Goal: Transaction & Acquisition: Obtain resource

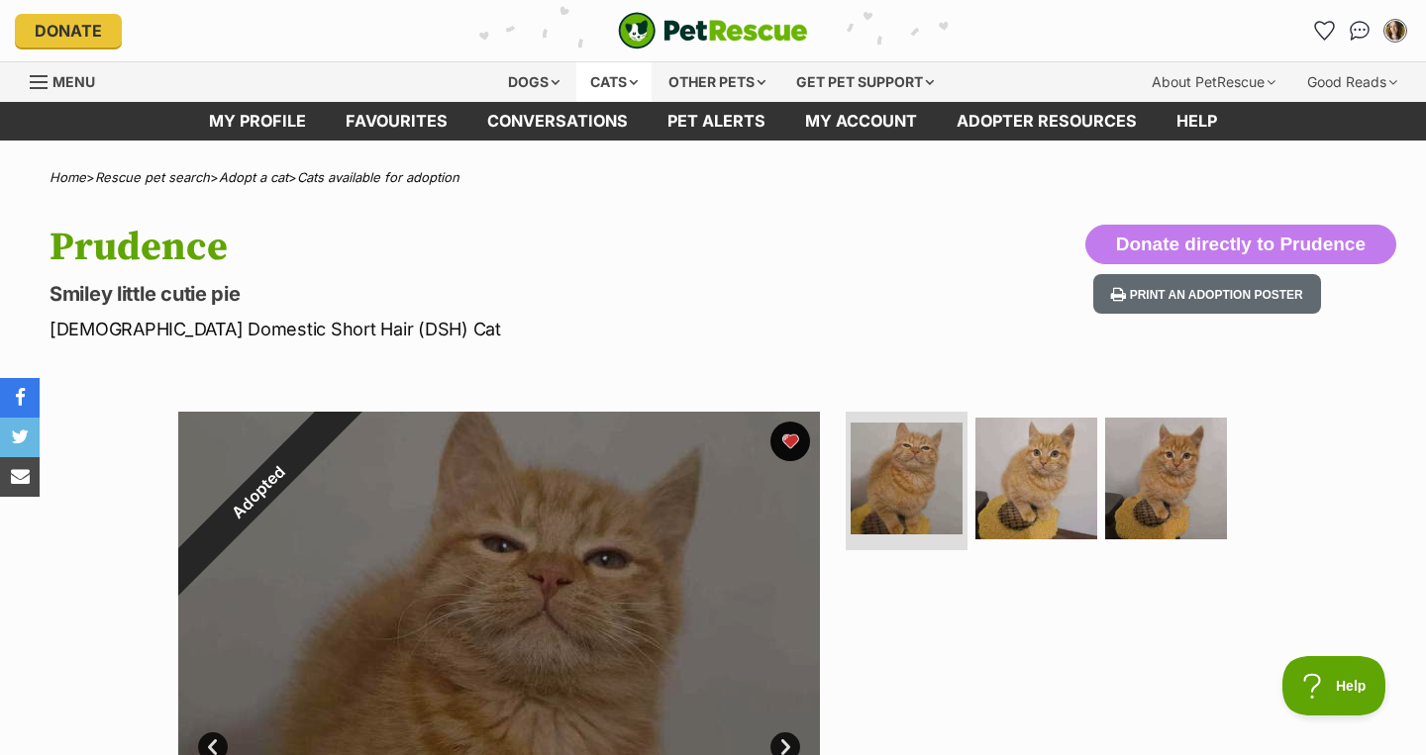
click at [627, 78] on div "Cats" at bounding box center [613, 82] width 75 height 40
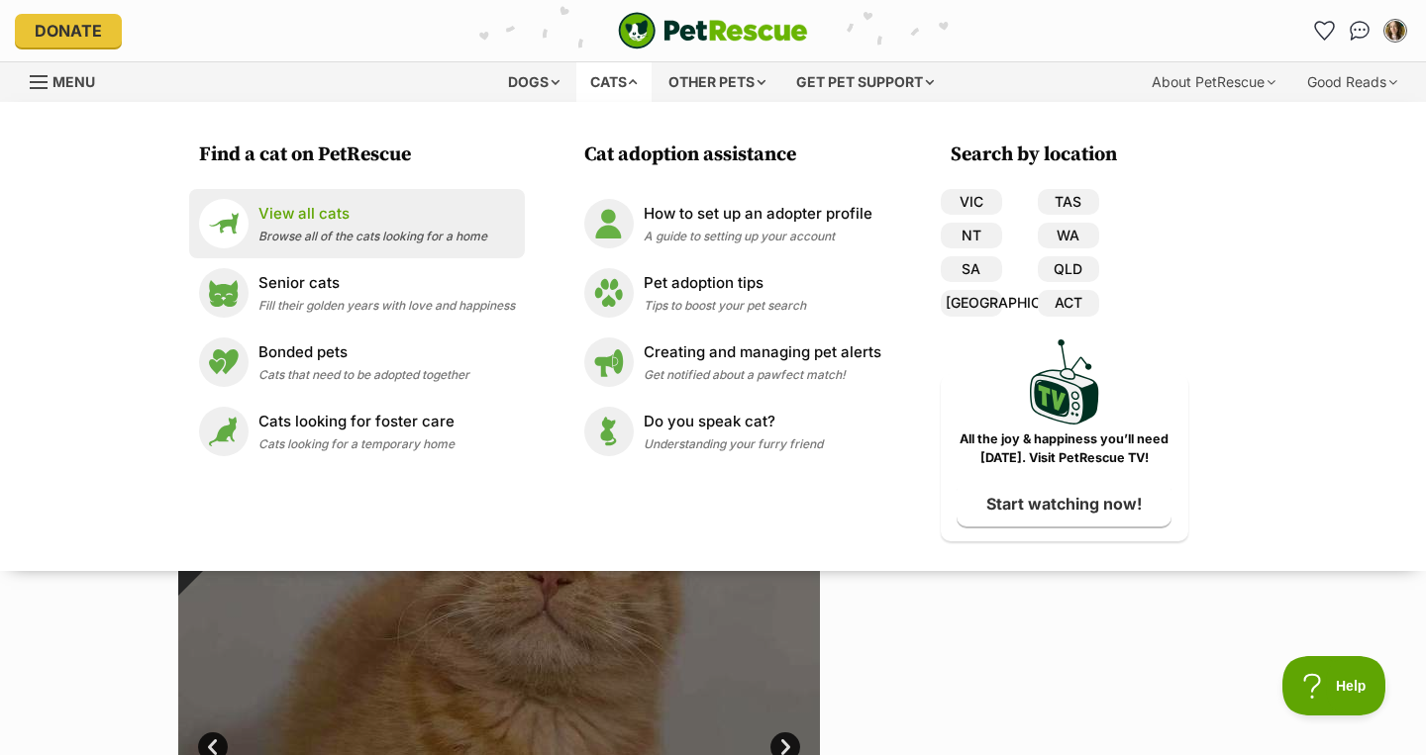
click at [354, 251] on li "View all cats Browse all of the cats looking for a home" at bounding box center [357, 223] width 336 height 69
click at [307, 213] on p "View all cats" at bounding box center [372, 214] width 229 height 23
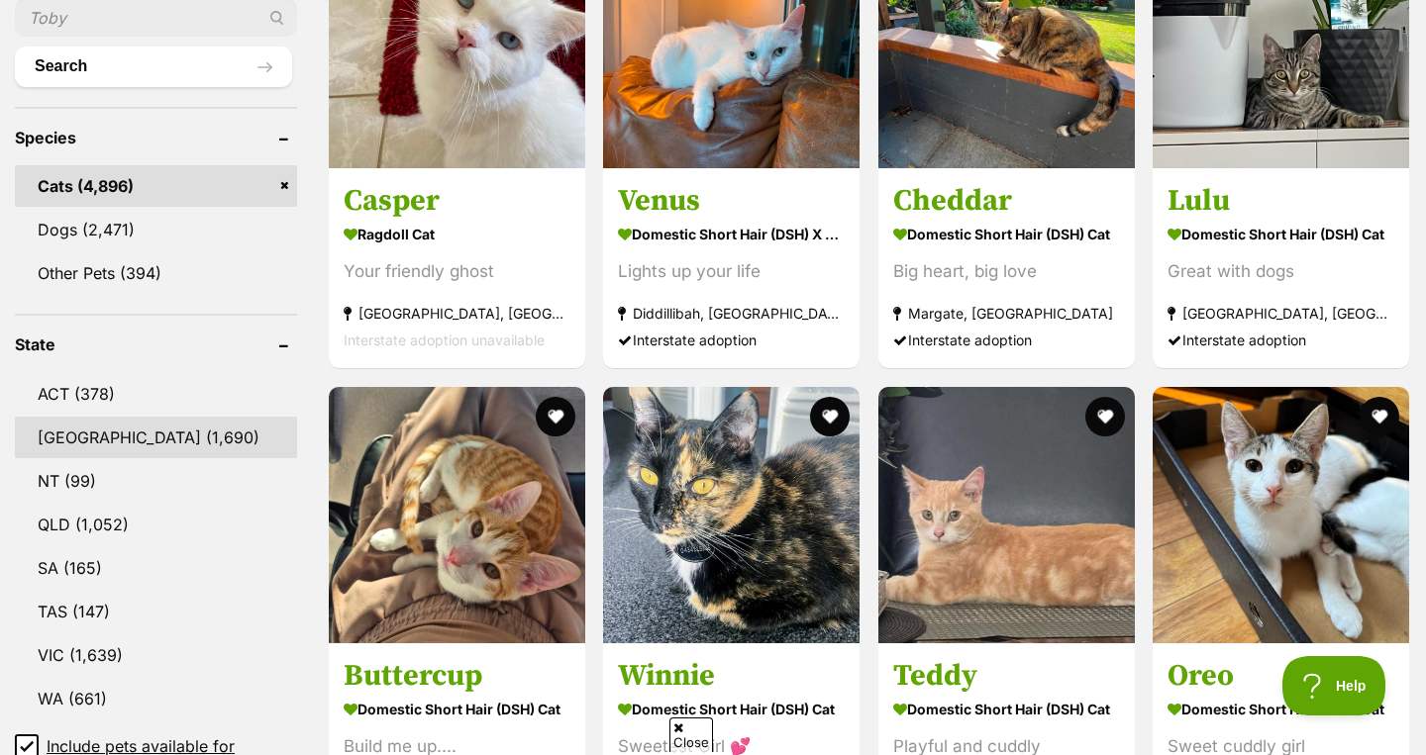
scroll to position [768, 0]
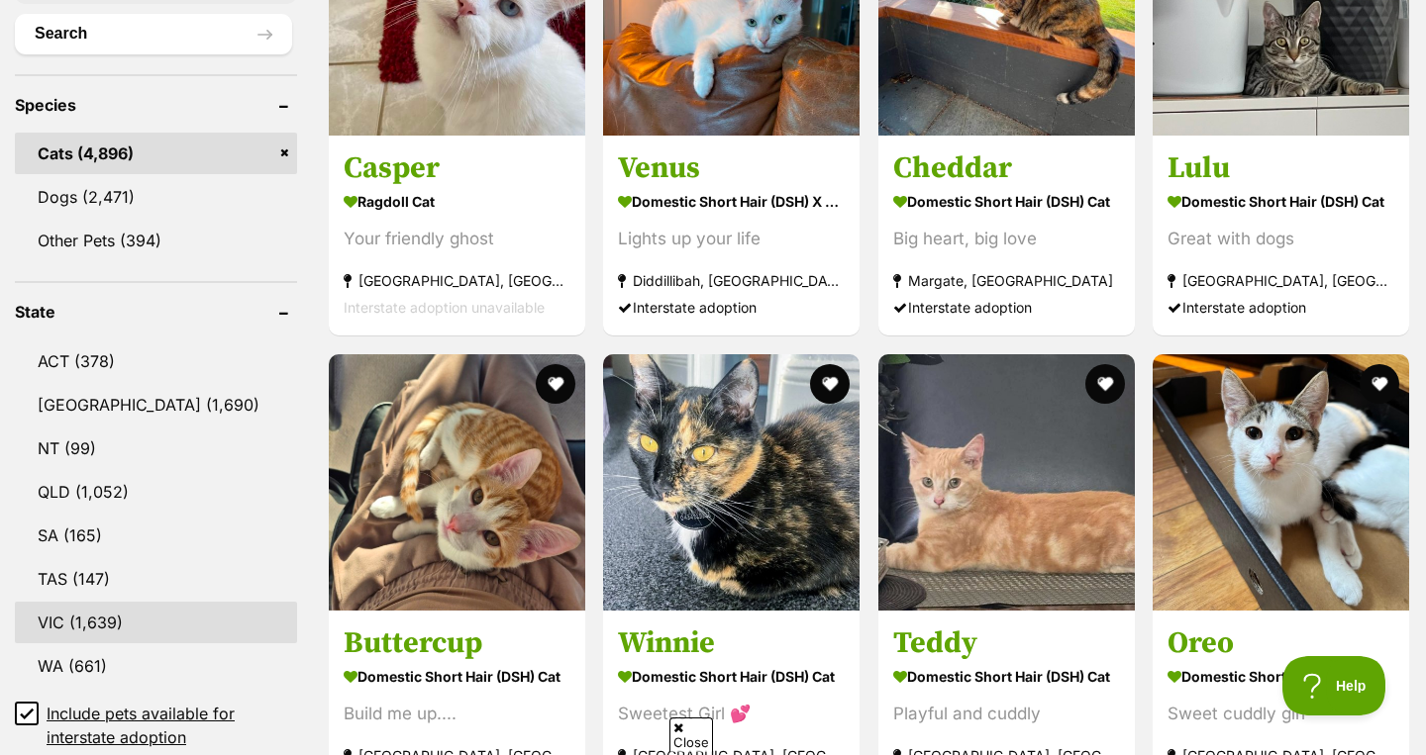
click at [140, 616] on link "VIC (1,639)" at bounding box center [156, 623] width 282 height 42
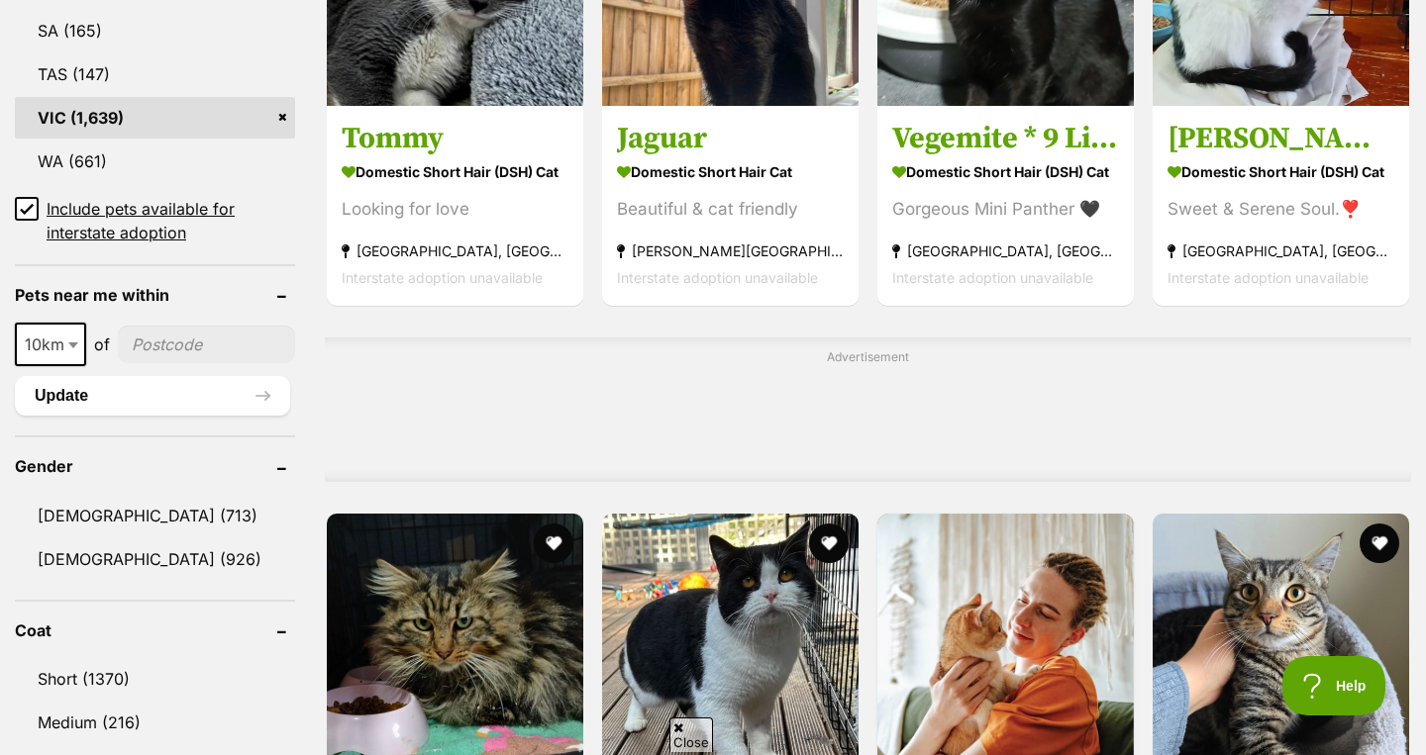
scroll to position [1274, 0]
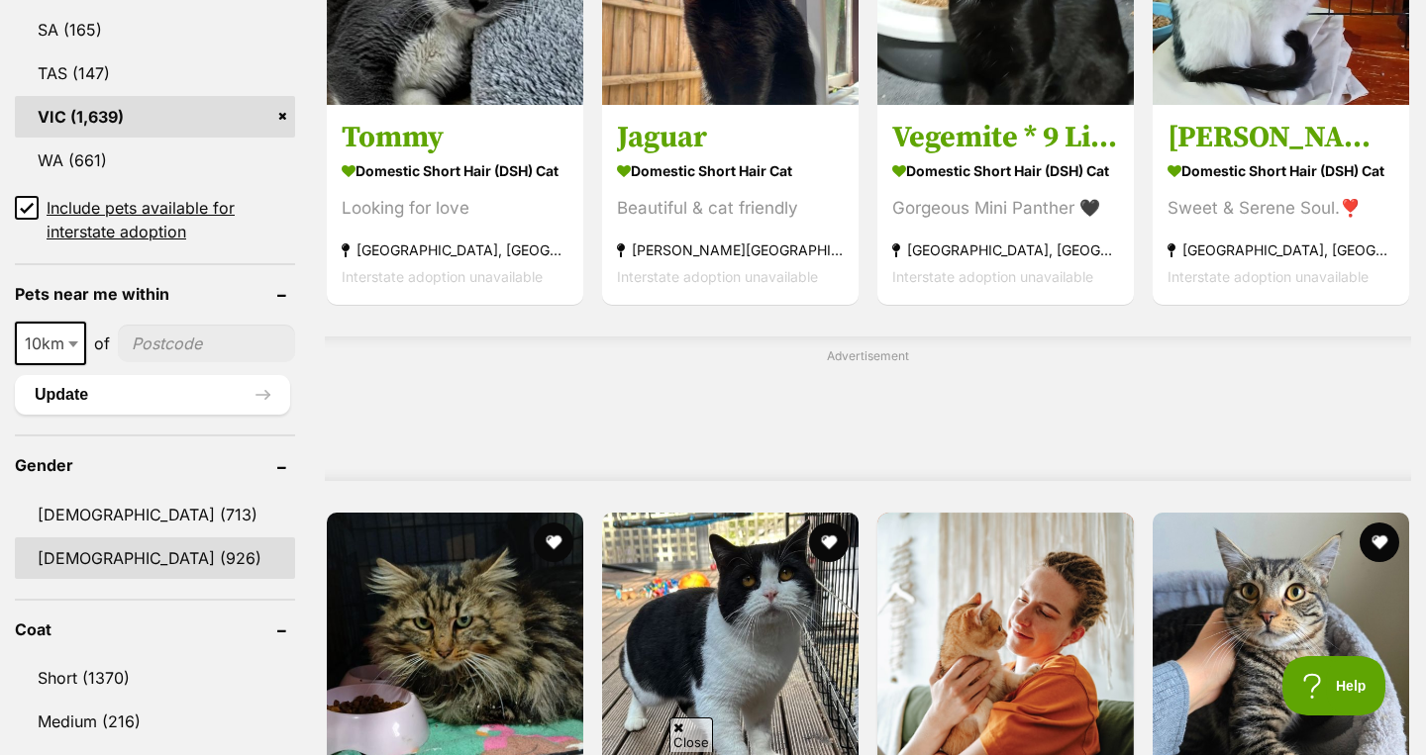
click at [123, 556] on link "[DEMOGRAPHIC_DATA] (926)" at bounding box center [155, 559] width 280 height 42
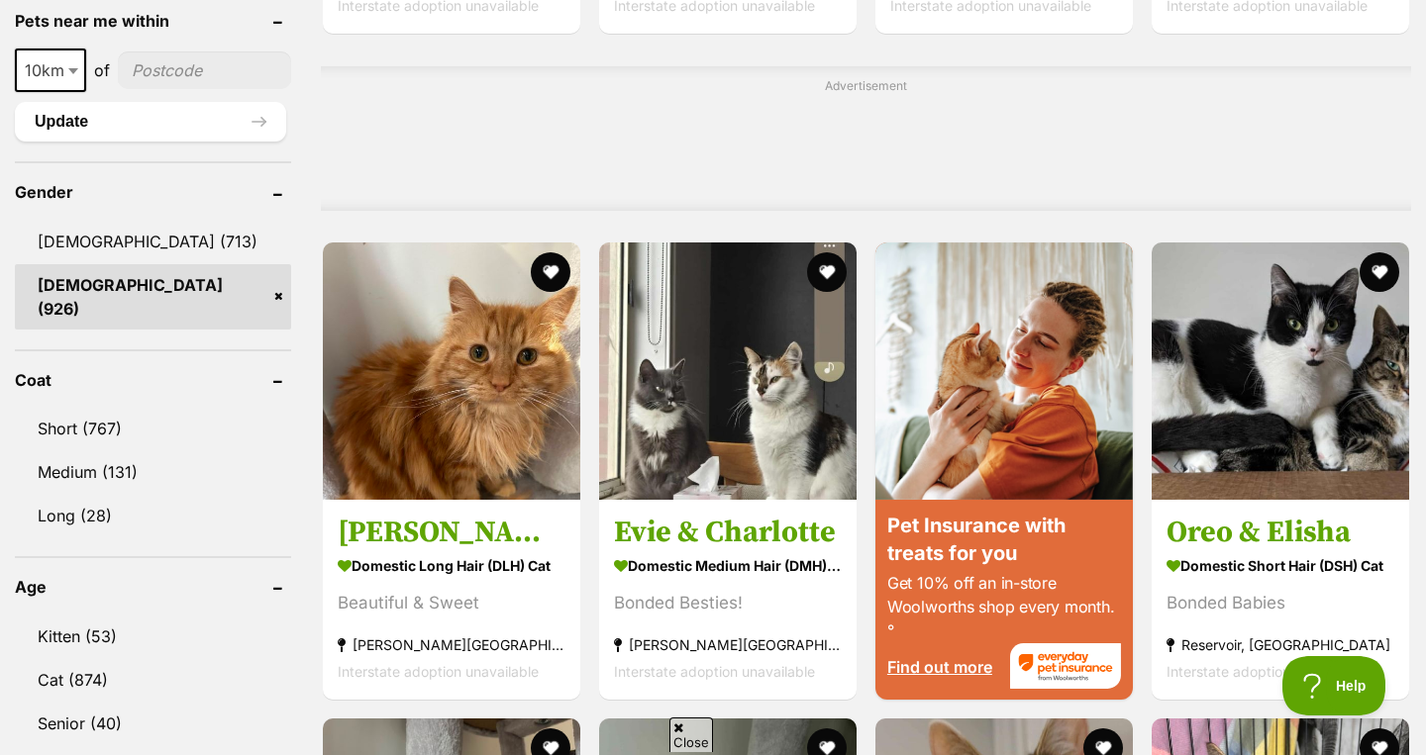
scroll to position [1558, 0]
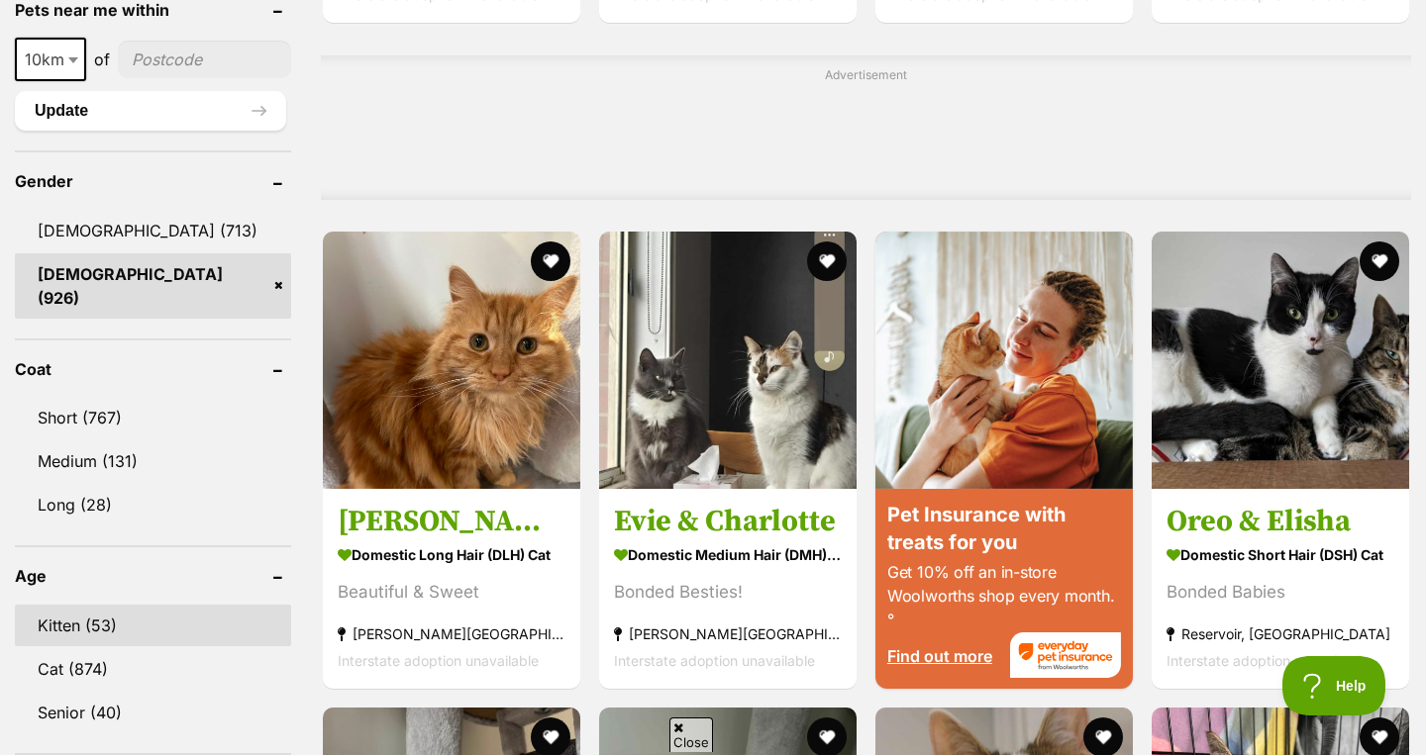
click at [136, 605] on link "Kitten (53)" at bounding box center [153, 626] width 276 height 42
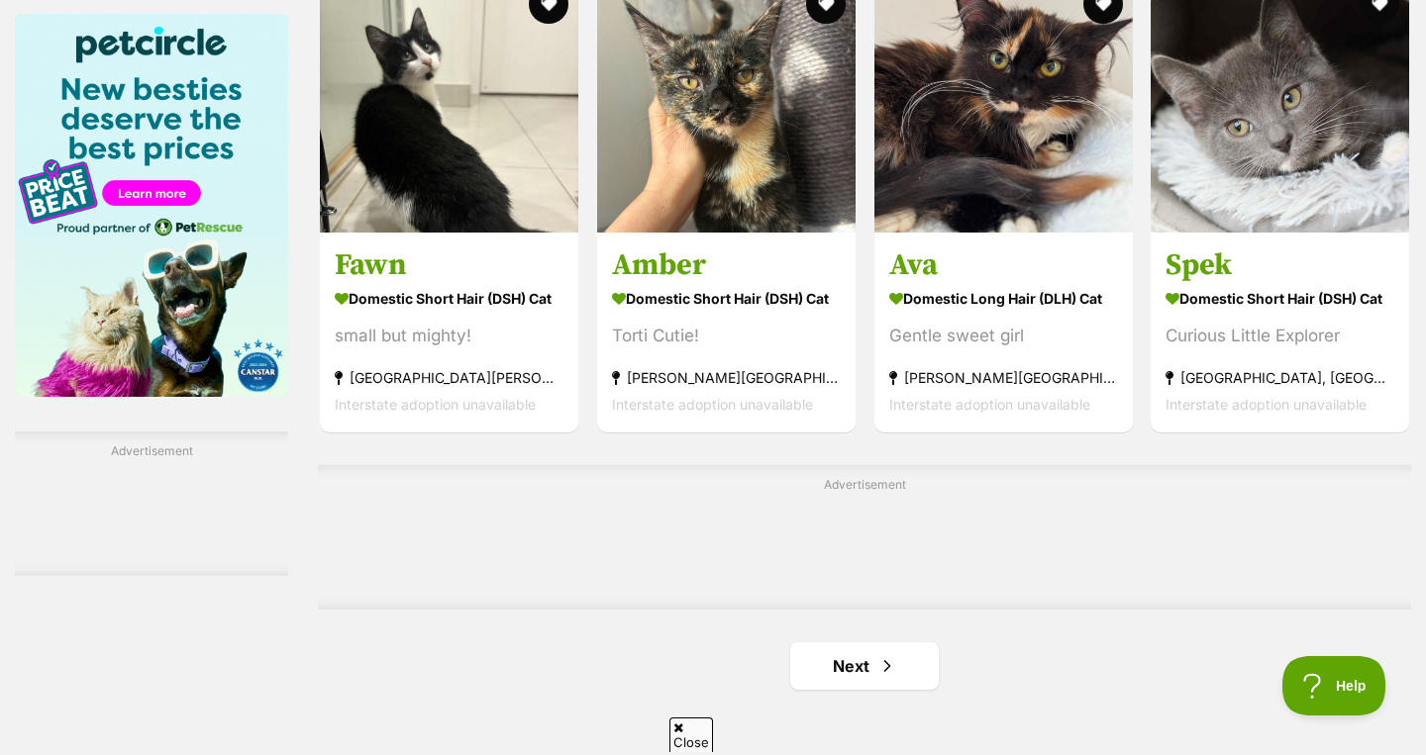
scroll to position [3091, 0]
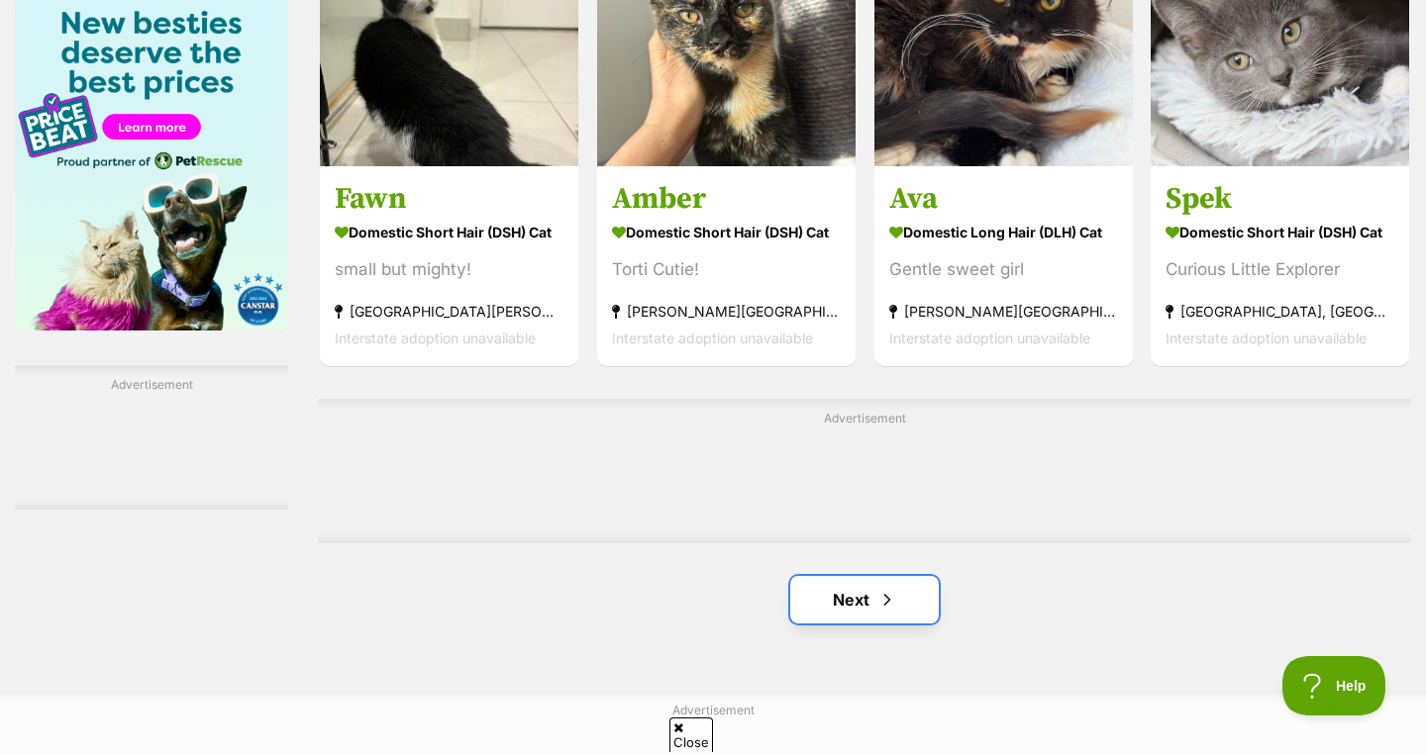
click at [879, 576] on link "Next" at bounding box center [864, 600] width 148 height 48
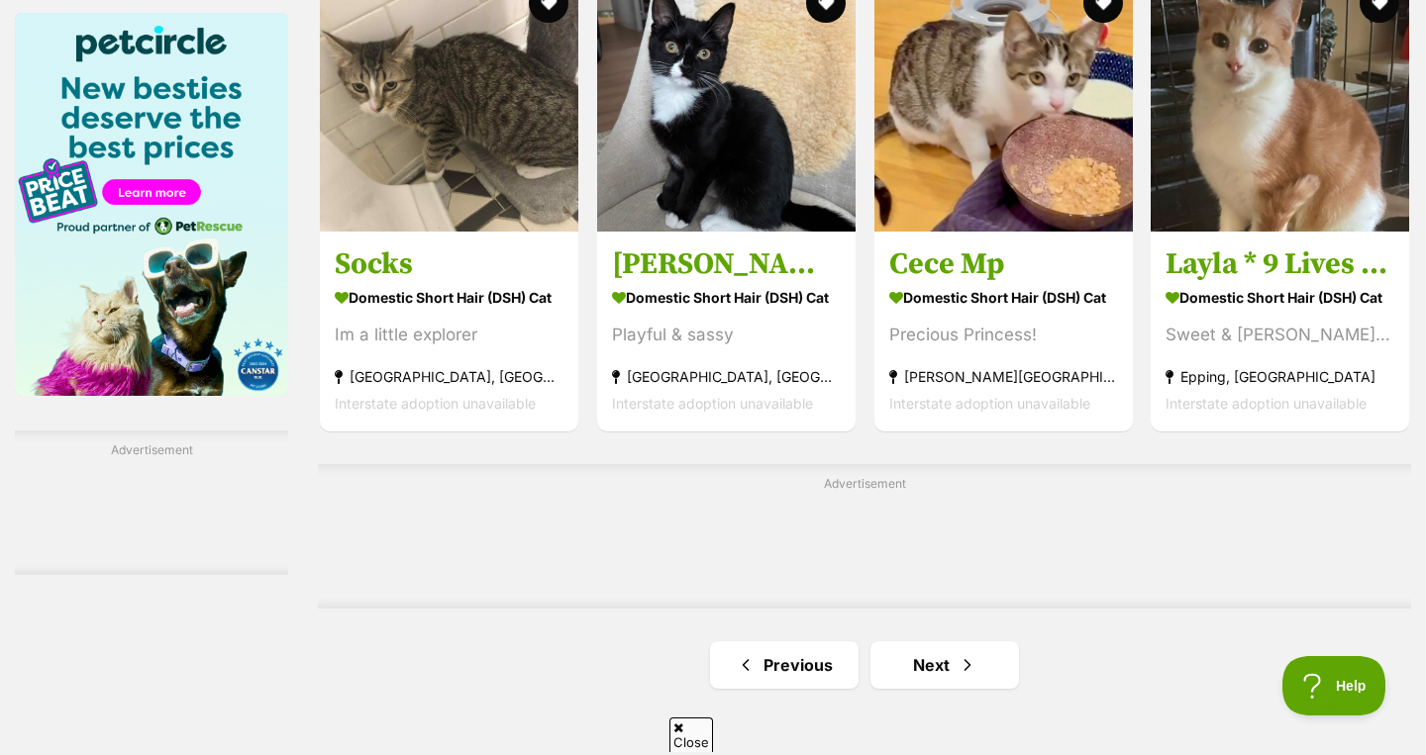
scroll to position [3027, 0]
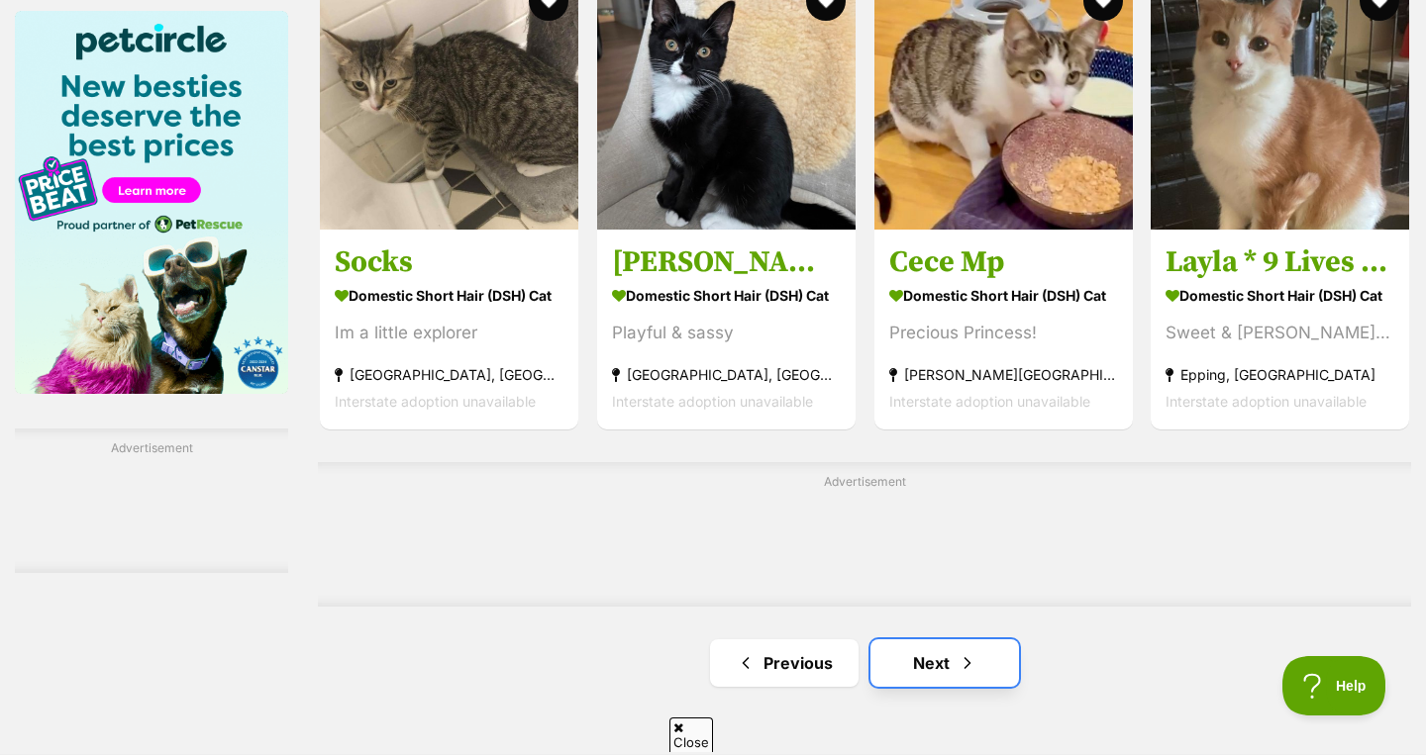
click at [943, 640] on link "Next" at bounding box center [944, 664] width 148 height 48
